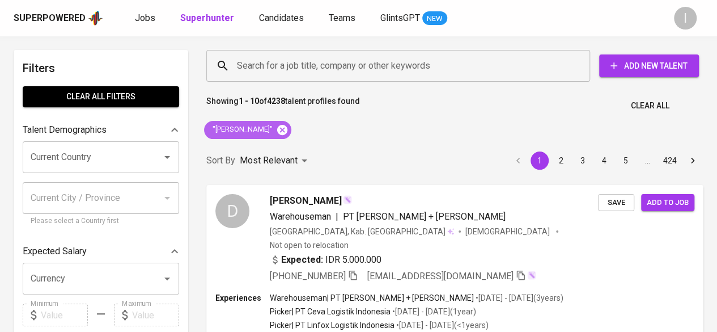
click at [277, 125] on icon at bounding box center [282, 129] width 10 height 10
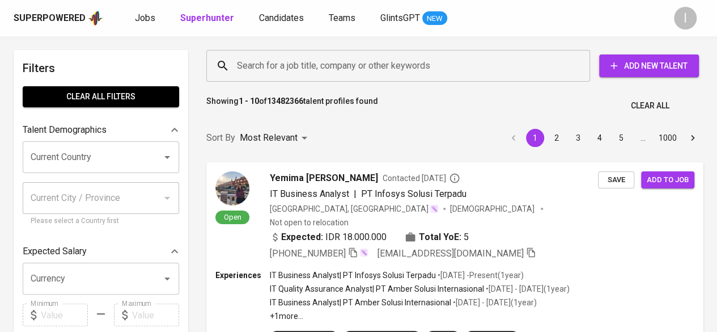
click at [293, 60] on input "Search for a job title, company or other keywords" at bounding box center [401, 66] width 334 height 22
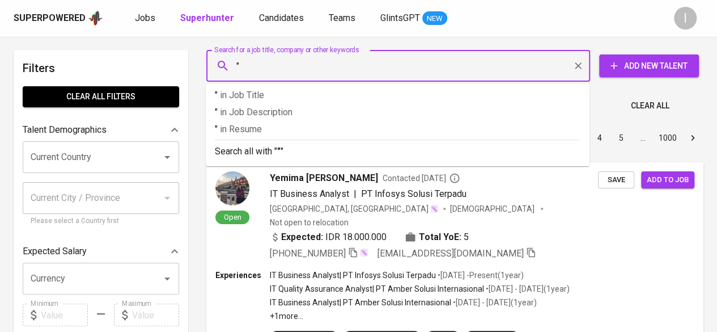
paste input "[PERSON_NAME]"
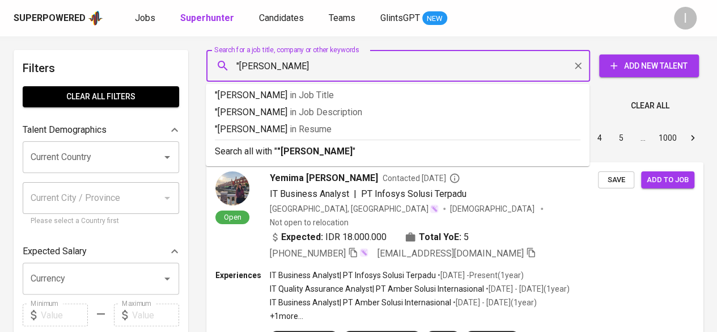
type input ""[PERSON_NAME][DEMOGRAPHIC_DATA]""
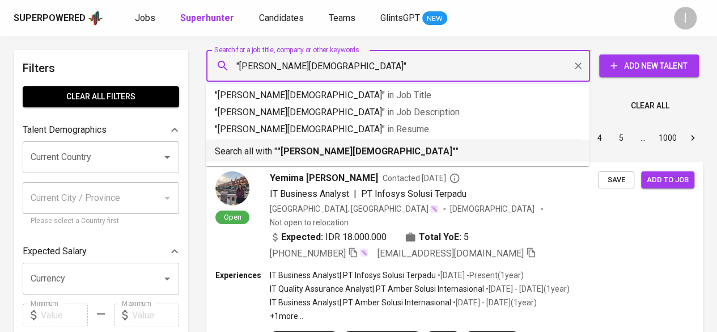
drag, startPoint x: 353, startPoint y: 147, endPoint x: 6, endPoint y: 284, distance: 373.2
click at [353, 148] on p "Search all with " "Iwan Ariansyah" "" at bounding box center [398, 152] width 366 height 14
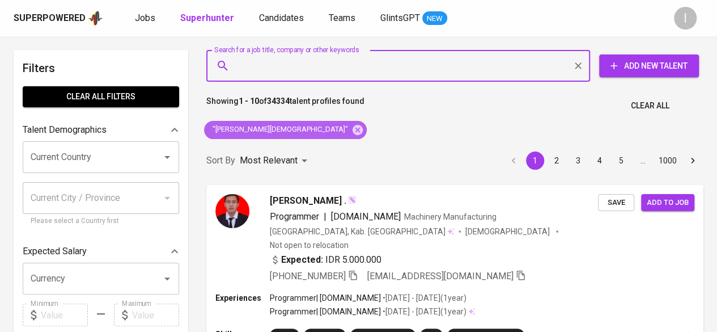
drag, startPoint x: 282, startPoint y: 129, endPoint x: 316, endPoint y: 61, distance: 75.5
click at [351, 129] on icon at bounding box center [357, 130] width 12 height 12
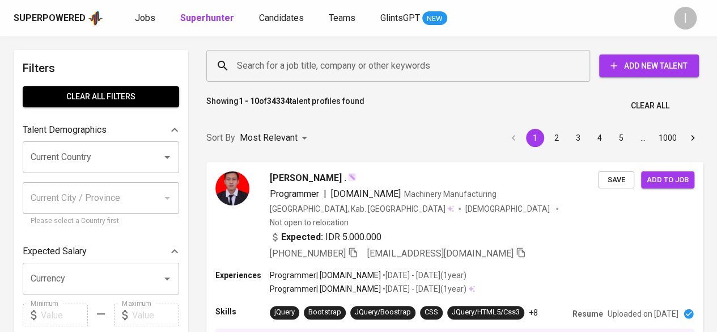
click at [316, 61] on input "Search for a job title, company or other keywords" at bounding box center [401, 66] width 334 height 22
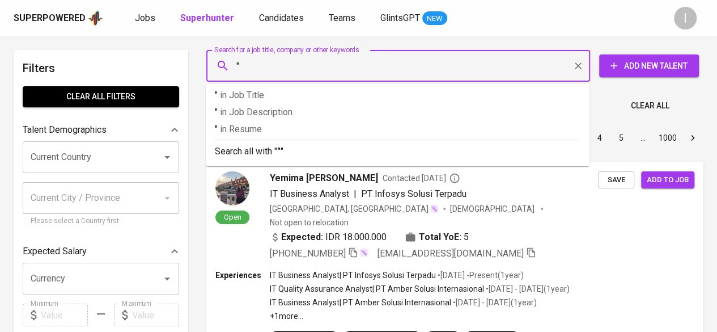
paste input "Taufik Yudi Darma"
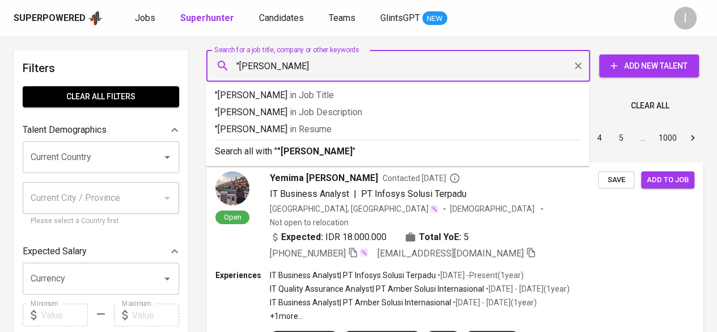
type input ""[PERSON_NAME]""
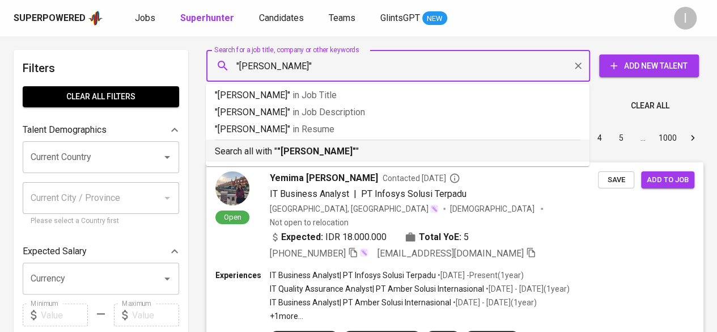
click at [350, 152] on b ""[PERSON_NAME]"" at bounding box center [316, 151] width 79 height 11
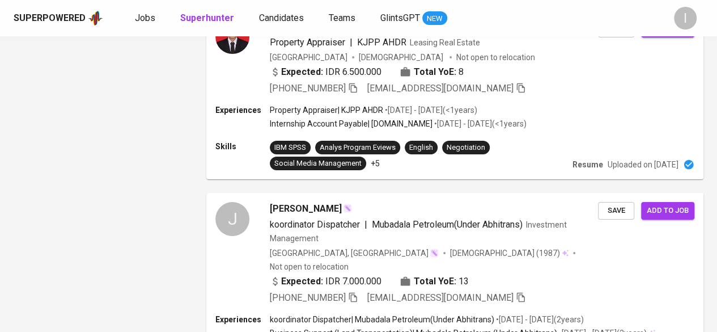
scroll to position [2030, 0]
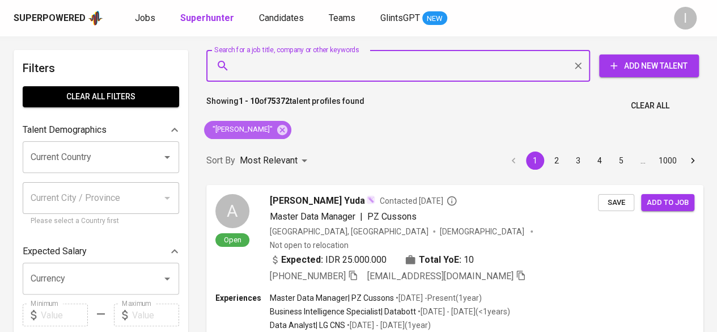
drag, startPoint x: 288, startPoint y: 134, endPoint x: 296, endPoint y: 84, distance: 50.0
click at [287, 134] on icon at bounding box center [282, 129] width 10 height 10
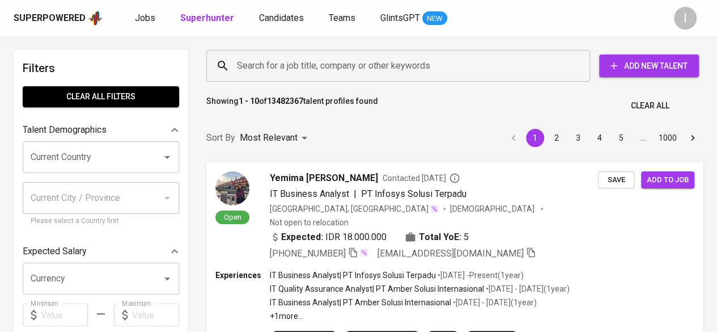
click at [308, 59] on input "Search for a job title, company or other keywords" at bounding box center [401, 66] width 334 height 22
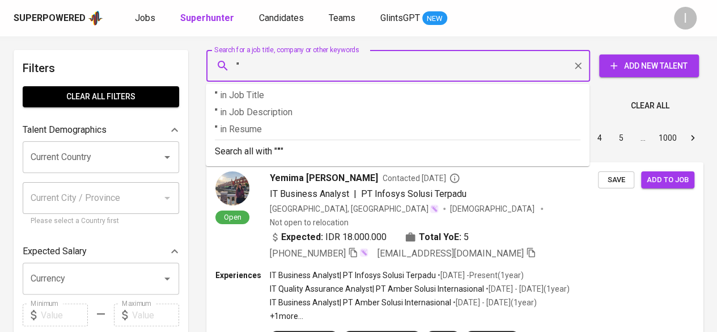
paste input "[PERSON_NAME]"
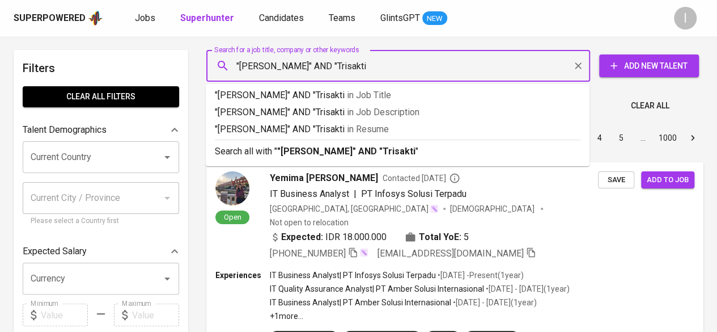
type input ""[PERSON_NAME]" AND "Trisakti""
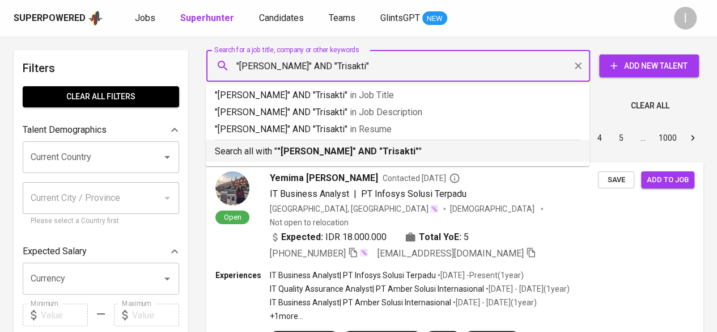
click at [379, 158] on li "Search all with " "[PERSON_NAME]" AND "Trisakti" "" at bounding box center [398, 150] width 384 height 22
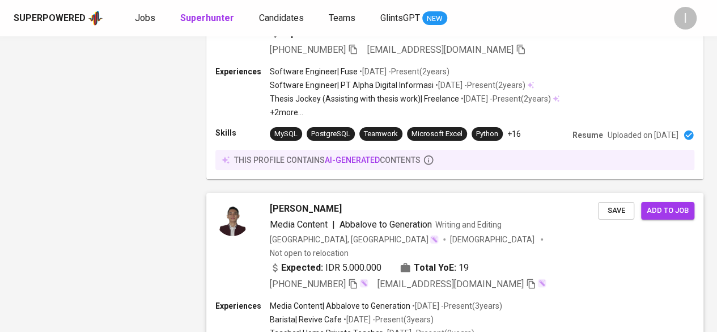
scroll to position [2162, 0]
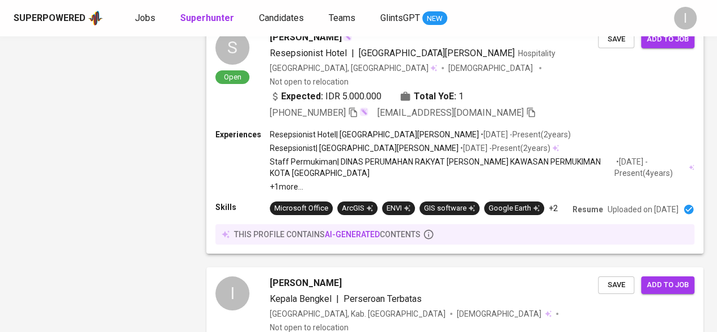
scroll to position [2151, 0]
